Goal: Check status

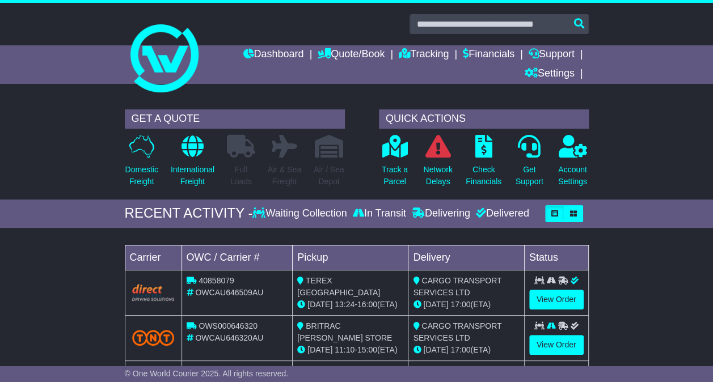
click at [394, 153] on icon at bounding box center [395, 146] width 26 height 23
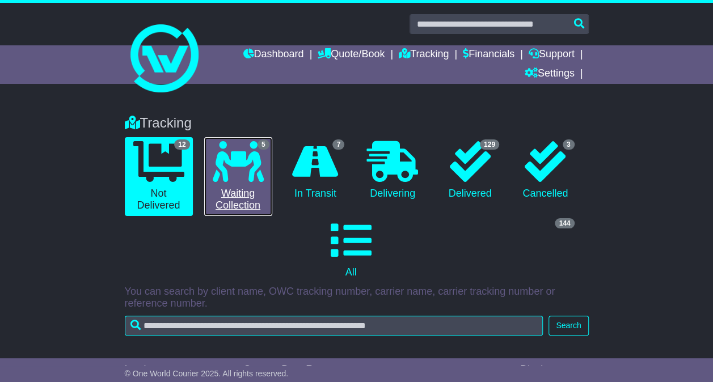
click at [242, 148] on icon at bounding box center [238, 161] width 51 height 41
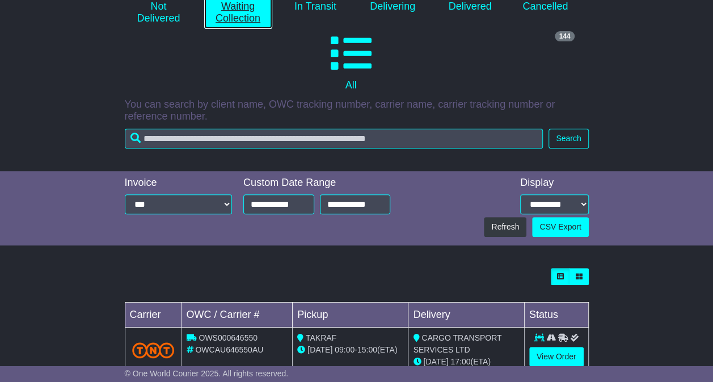
scroll to position [410, 0]
